Goal: Information Seeking & Learning: Learn about a topic

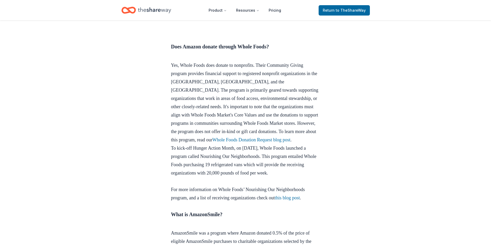
scroll to position [777, 0]
click at [267, 142] on link "Whole Foods Donation Request blog post" at bounding box center [251, 138] width 78 height 5
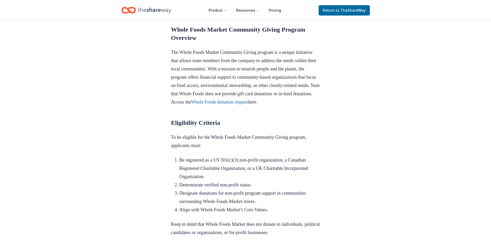
scroll to position [206, 0]
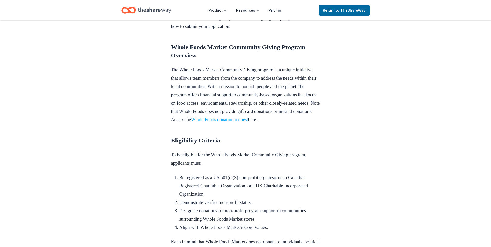
click at [248, 118] on link "Whole Foods donation request" at bounding box center [219, 119] width 57 height 5
click at [248, 119] on link "Whole Foods donation request" at bounding box center [219, 119] width 57 height 5
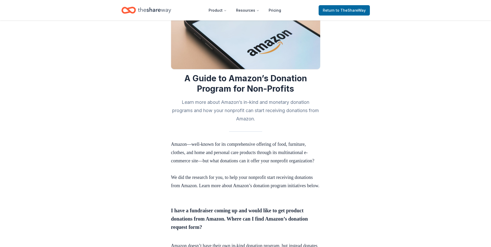
scroll to position [129, 0]
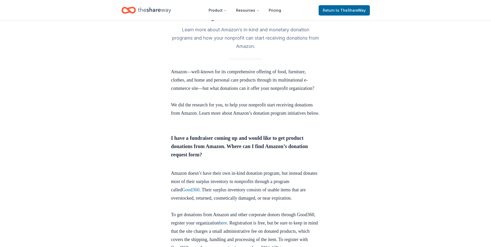
click at [197, 202] on p "Amazon doesn’t have their own in-kind donation program, but instead donates mos…" at bounding box center [245, 189] width 149 height 41
click at [197, 192] on link "Good360" at bounding box center [190, 189] width 17 height 5
